Goal: Use online tool/utility: Utilize a website feature to perform a specific function

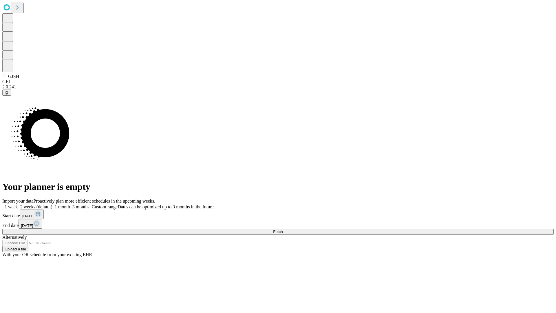
click at [283, 229] on span "Fetch" at bounding box center [278, 231] width 10 height 4
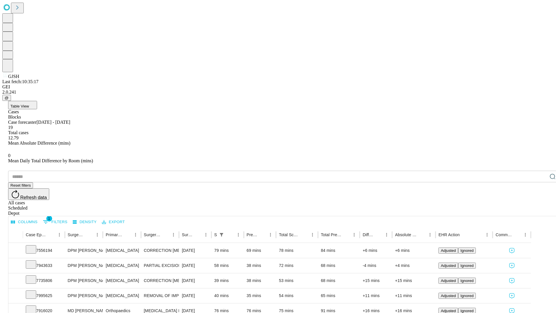
click at [29, 104] on span "Table View" at bounding box center [19, 106] width 19 height 4
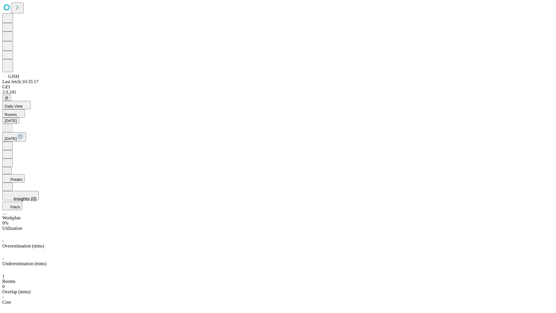
click at [25, 174] on button "Predict" at bounding box center [13, 178] width 22 height 8
